Goal: Task Accomplishment & Management: Use online tool/utility

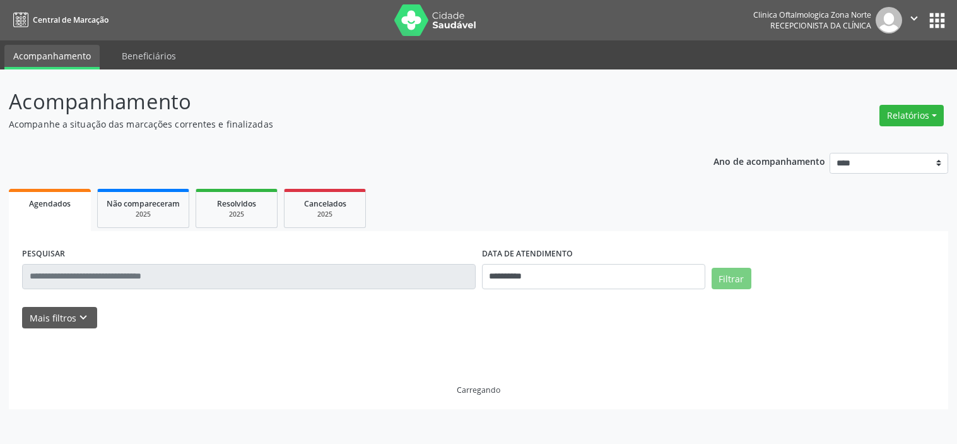
select select "*"
click at [83, 324] on icon "keyboard_arrow_down" at bounding box center [83, 318] width 14 height 14
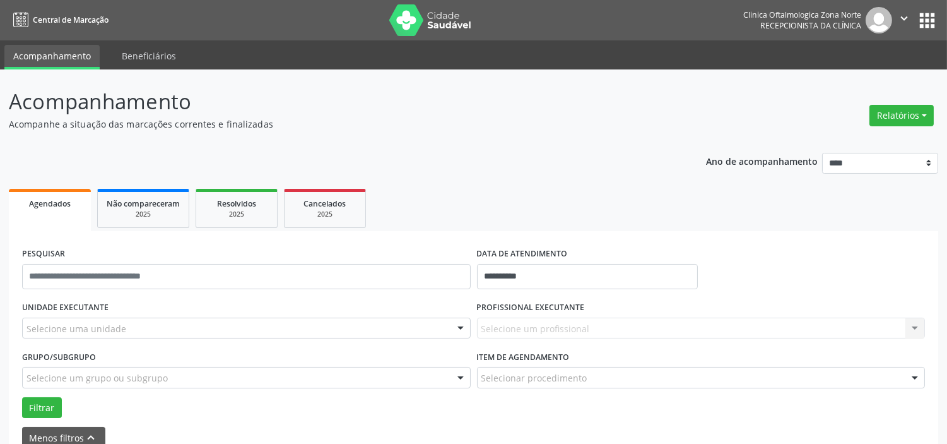
click at [123, 321] on div "Selecione uma unidade" at bounding box center [246, 327] width 449 height 21
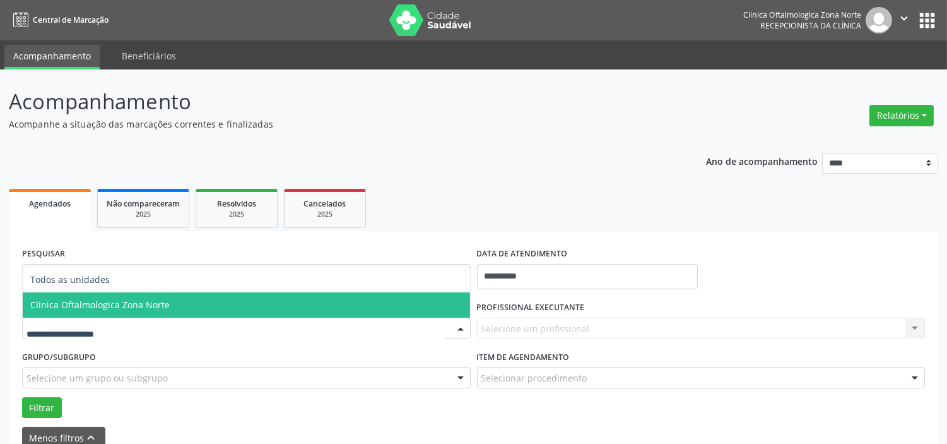
drag, startPoint x: 163, startPoint y: 306, endPoint x: 172, endPoint y: 316, distance: 13.4
click at [164, 306] on span "Clinica Oftalmologica Zona Norte" at bounding box center [99, 305] width 139 height 12
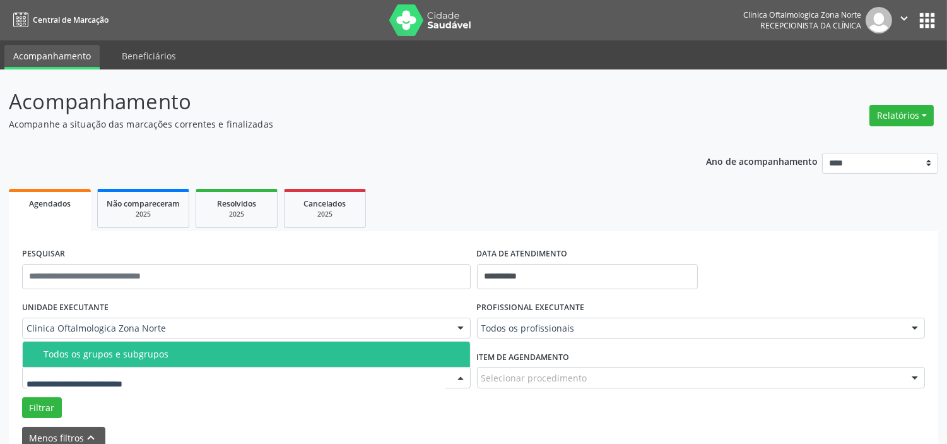
drag, startPoint x: 177, startPoint y: 373, endPoint x: 181, endPoint y: 362, distance: 12.0
click at [177, 374] on div at bounding box center [246, 377] width 449 height 21
click at [181, 355] on div "Todos os grupos e subgrupos" at bounding box center [253, 354] width 419 height 10
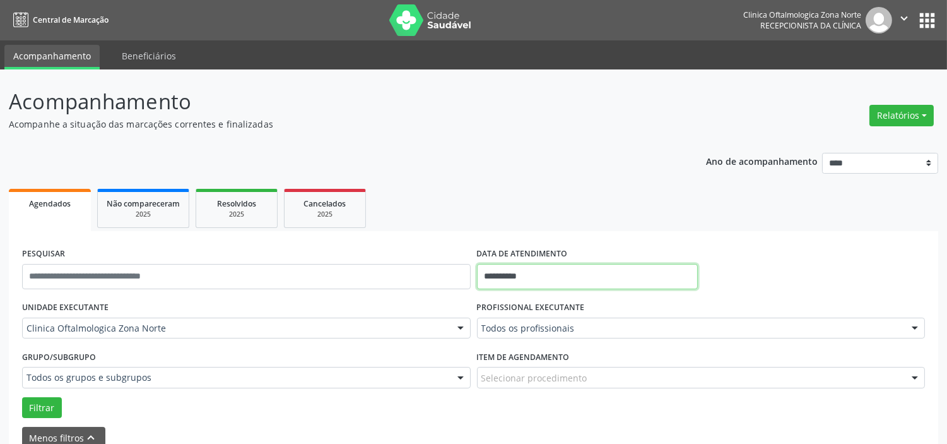
click at [581, 268] on input "**********" at bounding box center [587, 276] width 221 height 25
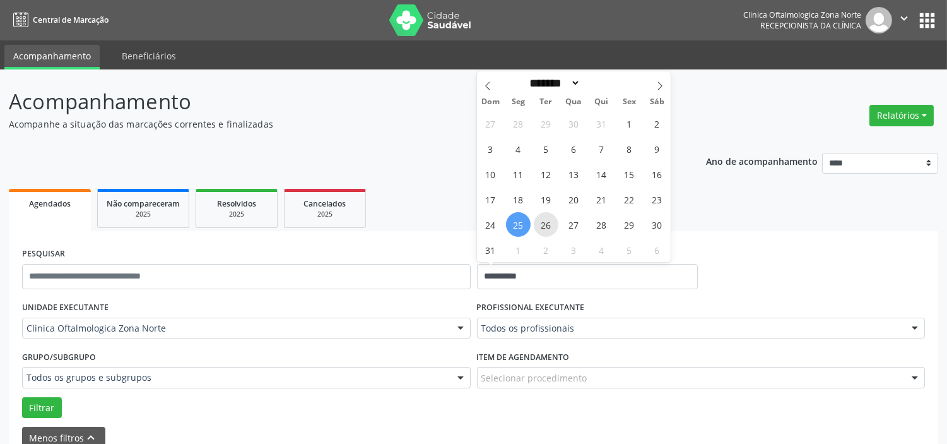
click at [554, 228] on span "26" at bounding box center [546, 224] width 25 height 25
type input "**********"
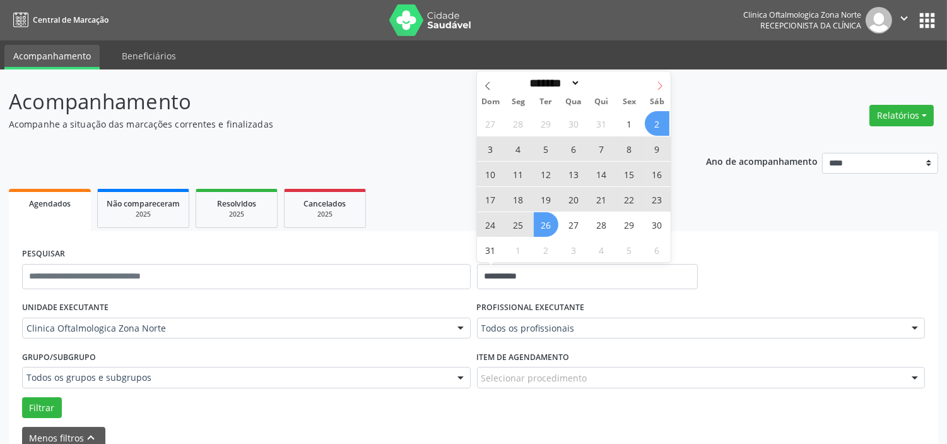
click at [661, 82] on icon at bounding box center [660, 85] width 9 height 9
select select "*"
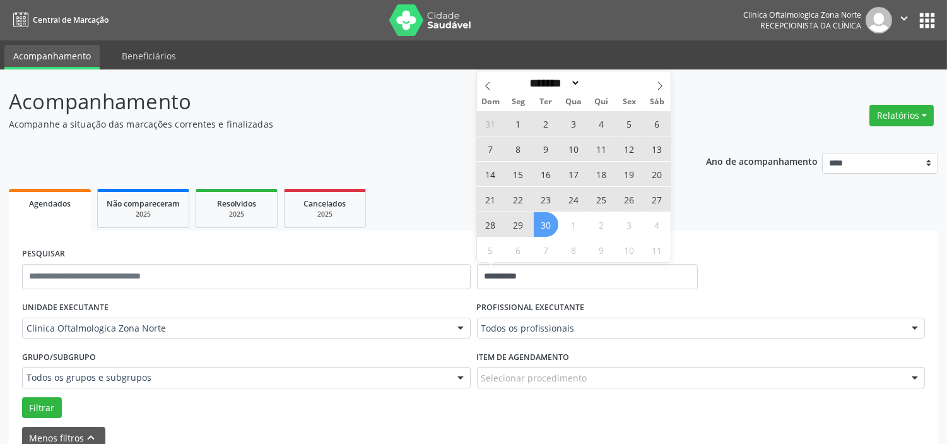
drag, startPoint x: 547, startPoint y: 222, endPoint x: 535, endPoint y: 295, distance: 74.2
click at [550, 224] on span "30" at bounding box center [546, 224] width 25 height 25
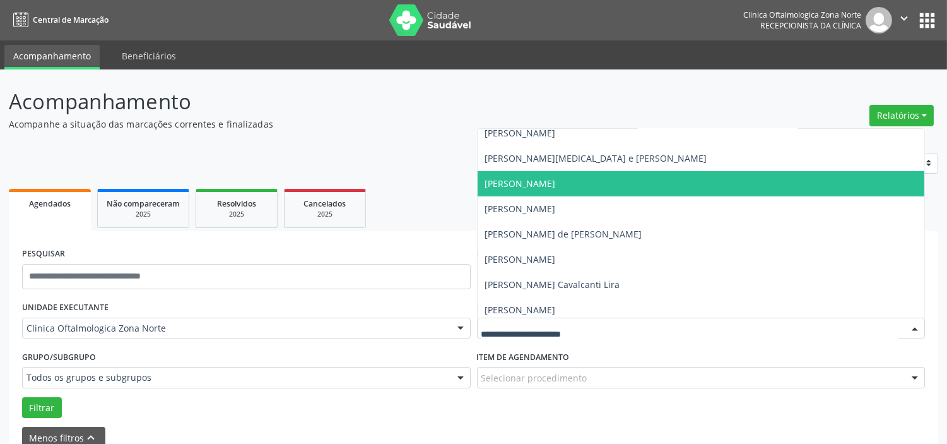
scroll to position [64, 0]
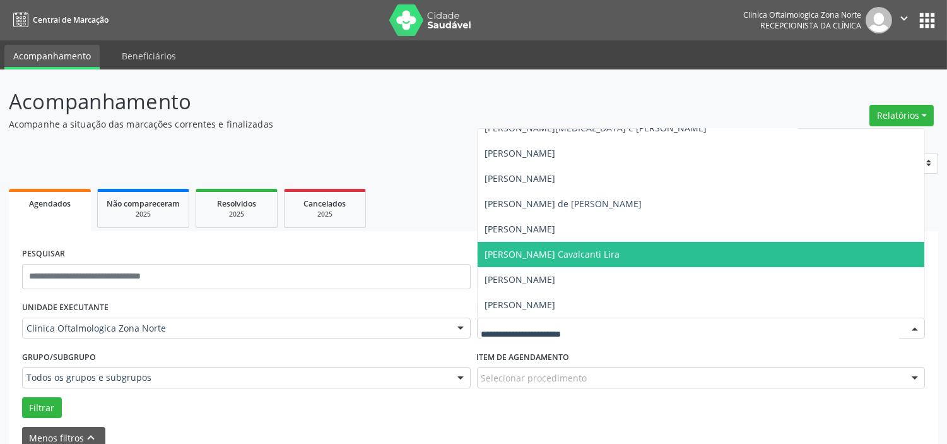
click at [530, 257] on span "[PERSON_NAME] Cavalcanti Lira" at bounding box center [552, 254] width 135 height 12
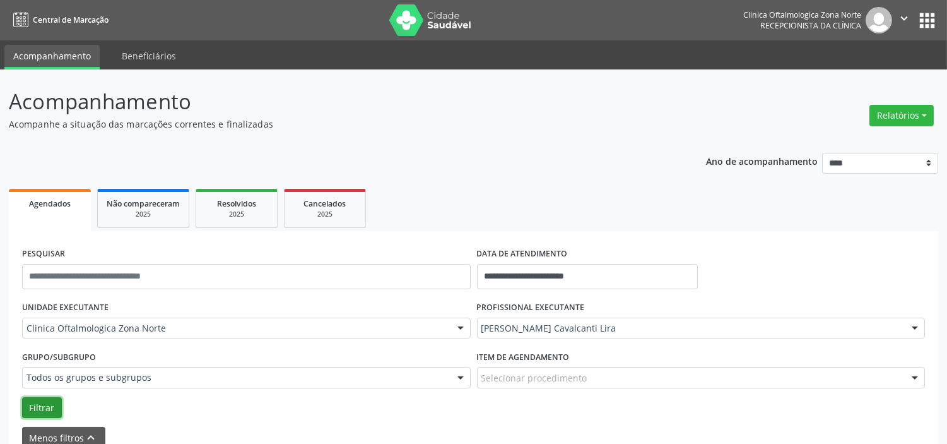
click at [49, 408] on button "Filtrar" at bounding box center [42, 407] width 40 height 21
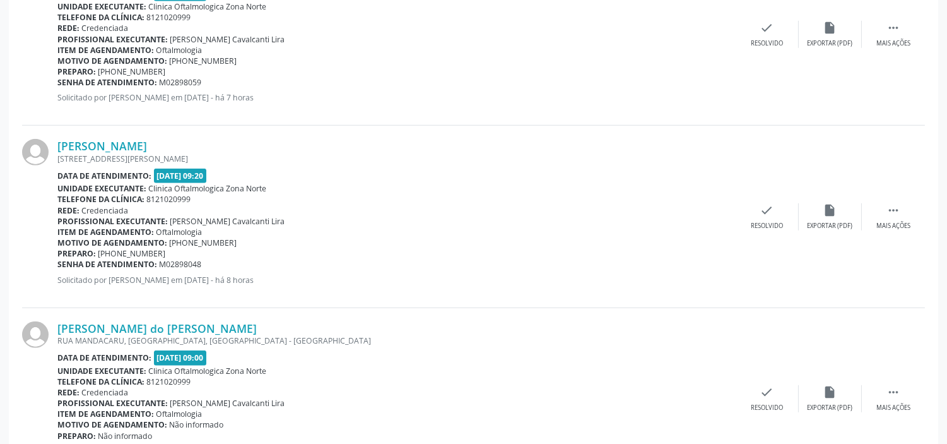
scroll to position [1734, 0]
